Goal: Information Seeking & Learning: Learn about a topic

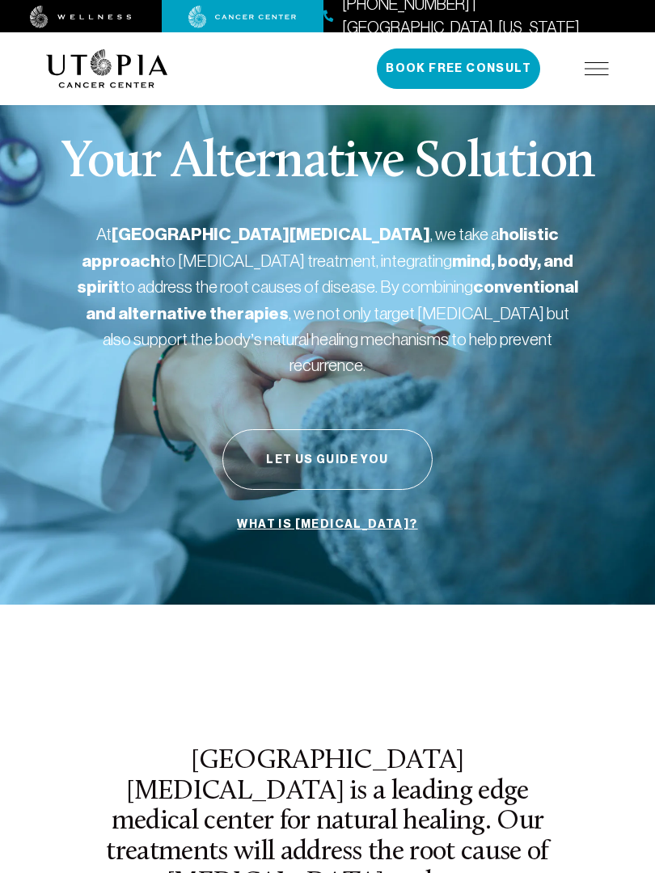
click at [141, 338] on p "At [GEOGRAPHIC_DATA][MEDICAL_DATA] , we take a holistic approach to [MEDICAL_DA…" at bounding box center [327, 299] width 501 height 156
click at [147, 169] on p "Your Alternative Solution" at bounding box center [328, 163] width 534 height 52
click at [288, 217] on div "Your Alternative Solution At [GEOGRAPHIC_DATA][MEDICAL_DATA] , we take a holist…" at bounding box center [327, 339] width 563 height 532
click at [175, 180] on p "Your Alternative Solution" at bounding box center [328, 163] width 534 height 52
click at [429, 129] on div "Your Alternative Solution At [GEOGRAPHIC_DATA][MEDICAL_DATA] , we take a holist…" at bounding box center [327, 339] width 563 height 532
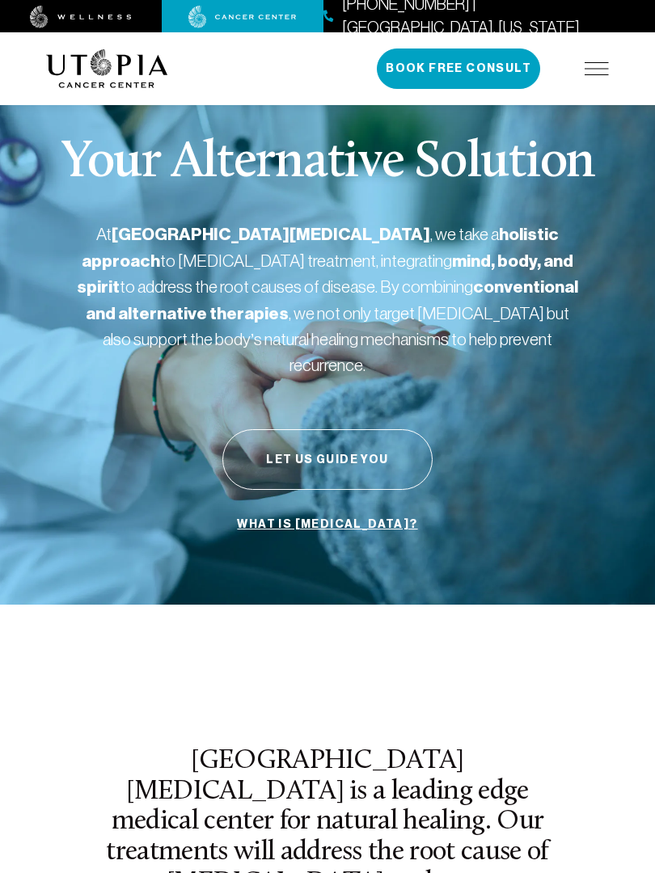
click at [327, 437] on button "Let Us Guide You" at bounding box center [327, 459] width 210 height 61
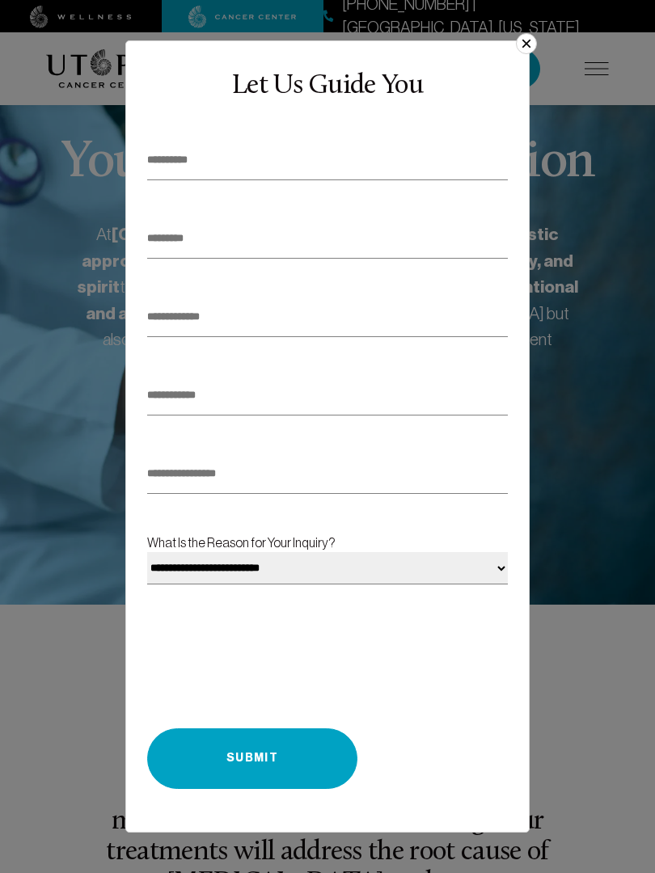
click at [285, 486] on input "text" at bounding box center [327, 474] width 361 height 40
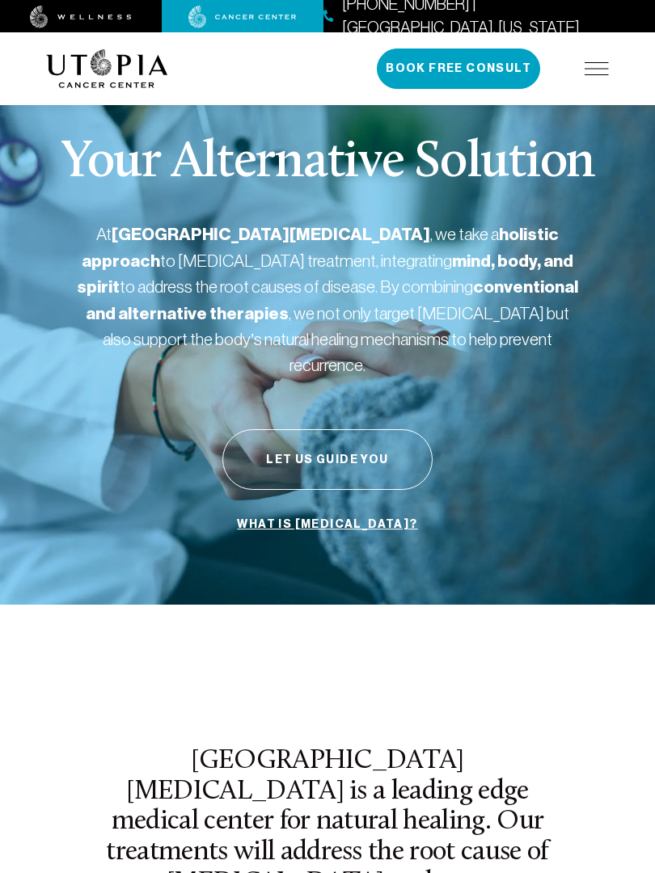
click at [226, 479] on div "Your Alternative Solution At [GEOGRAPHIC_DATA][MEDICAL_DATA] , we take a holist…" at bounding box center [327, 339] width 563 height 532
click at [183, 487] on div "Your Alternative Solution At [GEOGRAPHIC_DATA][MEDICAL_DATA] , we take a holist…" at bounding box center [327, 339] width 563 height 532
click at [276, 481] on div "Your Alternative Solution At [GEOGRAPHIC_DATA][MEDICAL_DATA] , we take a holist…" at bounding box center [327, 339] width 563 height 532
click at [231, 389] on div "Your Alternative Solution At [GEOGRAPHIC_DATA][MEDICAL_DATA] , we take a holist…" at bounding box center [327, 339] width 563 height 532
click at [185, 392] on div "Your Alternative Solution At [GEOGRAPHIC_DATA][MEDICAL_DATA] , we take a holist…" at bounding box center [327, 339] width 563 height 532
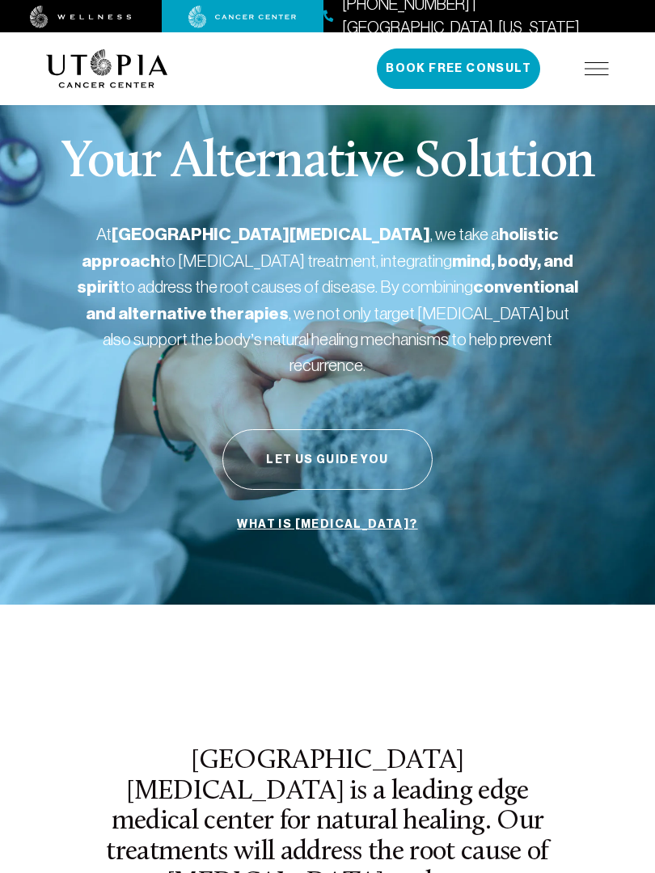
click at [280, 276] on strong "mind, body, and spirit" at bounding box center [325, 275] width 496 height 48
click at [285, 344] on p "At [GEOGRAPHIC_DATA][MEDICAL_DATA] , we take a holistic approach to [MEDICAL_DA…" at bounding box center [327, 299] width 501 height 156
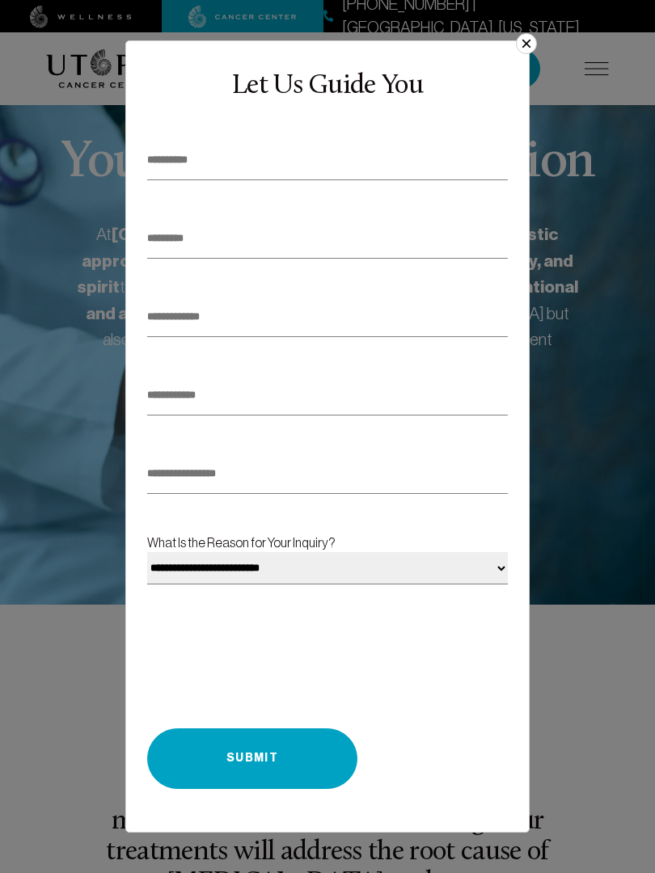
click at [147, 552] on select "**********" at bounding box center [327, 568] width 361 height 32
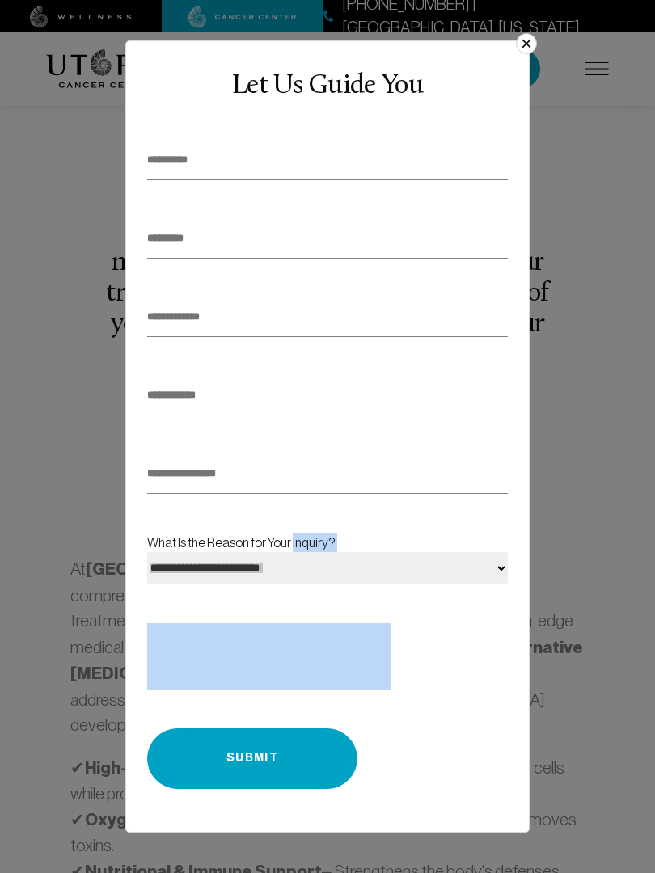
click at [334, 548] on label "**********" at bounding box center [327, 572] width 361 height 78
click at [334, 552] on select "**********" at bounding box center [327, 568] width 361 height 32
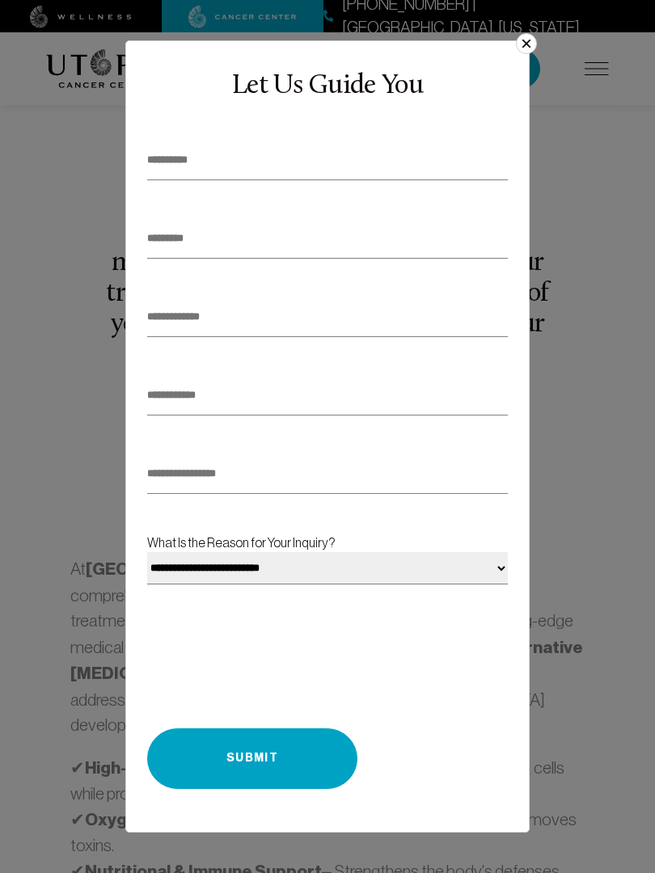
click at [186, 232] on input "text" at bounding box center [327, 239] width 361 height 40
click at [272, 138] on div "**********" at bounding box center [327, 471] width 369 height 713
click at [236, 231] on input "text" at bounding box center [327, 239] width 361 height 40
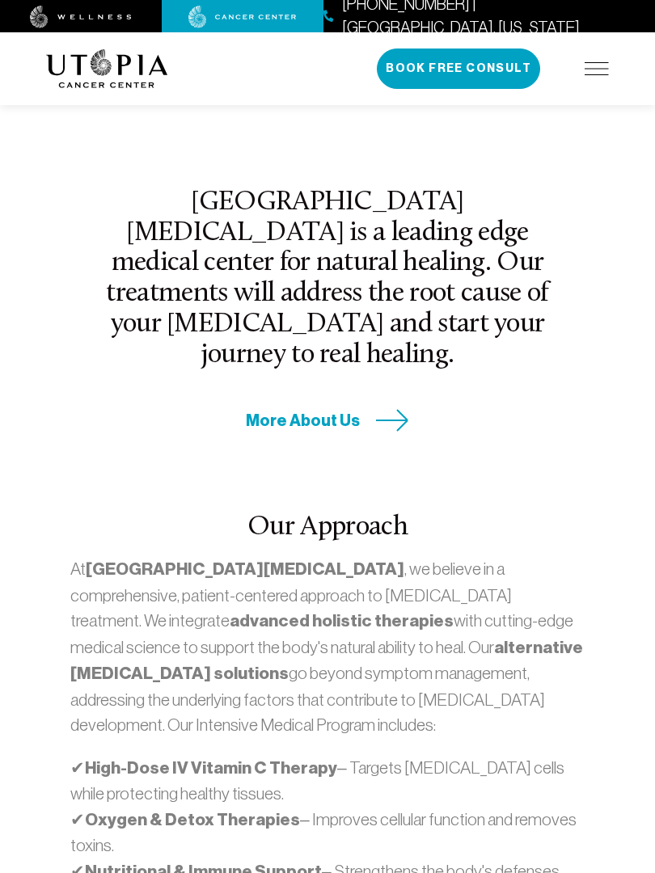
click at [182, 513] on h2 "Our Approach" at bounding box center [327, 528] width 514 height 31
click at [228, 409] on div "More About Us" at bounding box center [328, 420] width 466 height 23
click at [270, 556] on p "At [GEOGRAPHIC_DATA][MEDICAL_DATA] , we believe in a comprehensive, patient-cen…" at bounding box center [327, 647] width 514 height 182
click at [271, 556] on p "At [GEOGRAPHIC_DATA][MEDICAL_DATA] , we believe in a comprehensive, patient-cen…" at bounding box center [327, 647] width 514 height 182
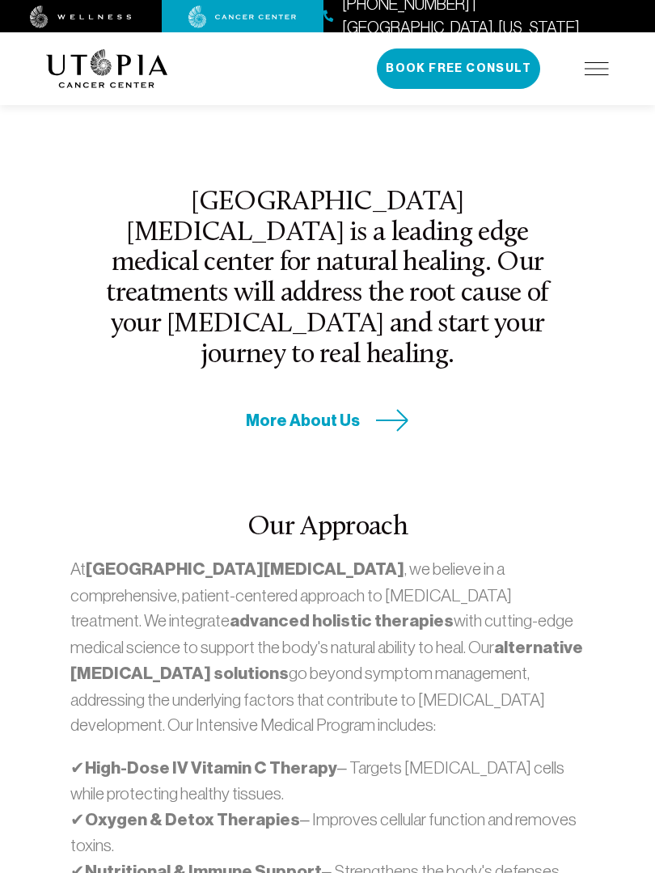
click at [228, 287] on h2 "[GEOGRAPHIC_DATA][MEDICAL_DATA] is a leading edge medical center for natural he…" at bounding box center [328, 279] width 466 height 183
click at [332, 757] on strong "High-Dose IV Vitamin C Therapy" at bounding box center [211, 767] width 252 height 21
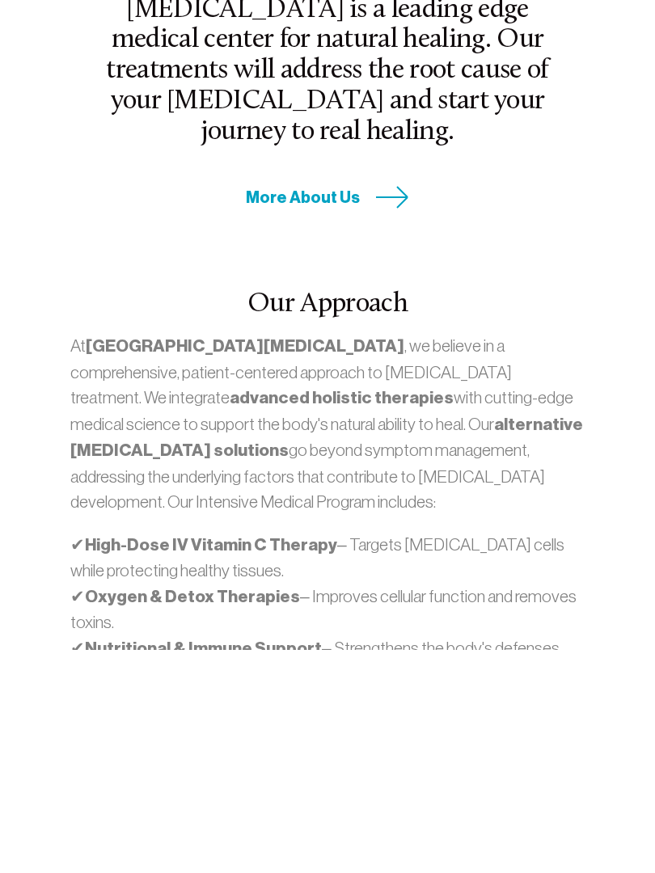
scroll to position [1508, 0]
